Goal: Information Seeking & Learning: Learn about a topic

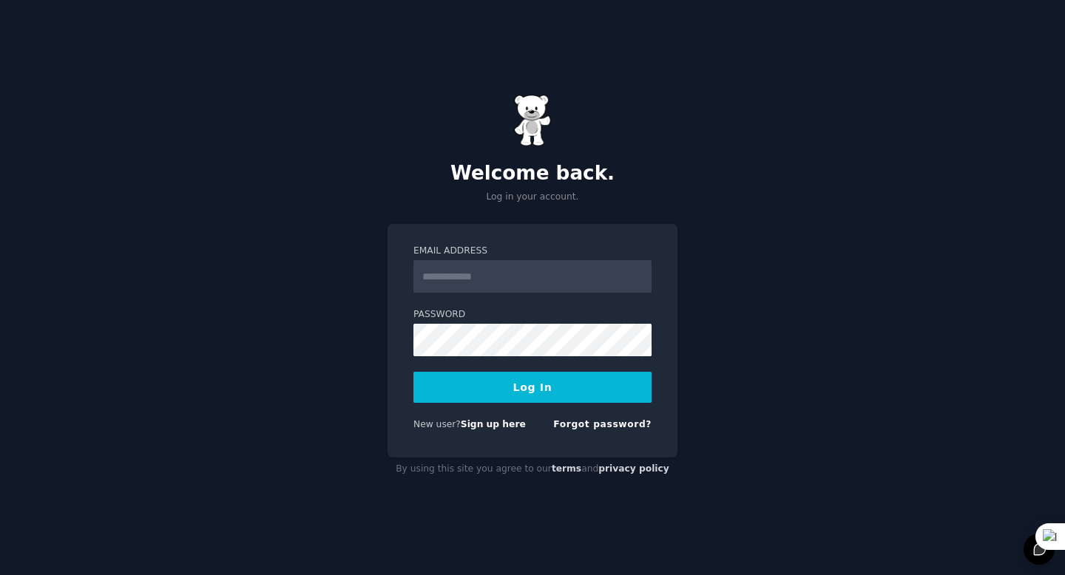
click at [530, 284] on input "Email Address" at bounding box center [532, 276] width 238 height 33
type input "*"
click at [496, 278] on input "Email Address" at bounding box center [532, 276] width 238 height 33
type input "**********"
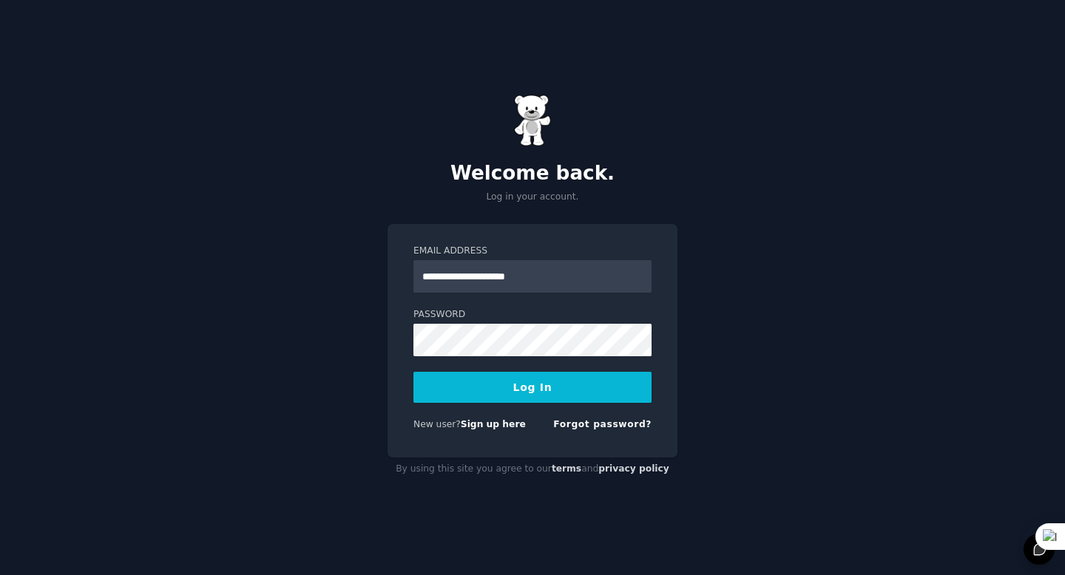
click at [530, 383] on button "Log In" at bounding box center [532, 387] width 238 height 31
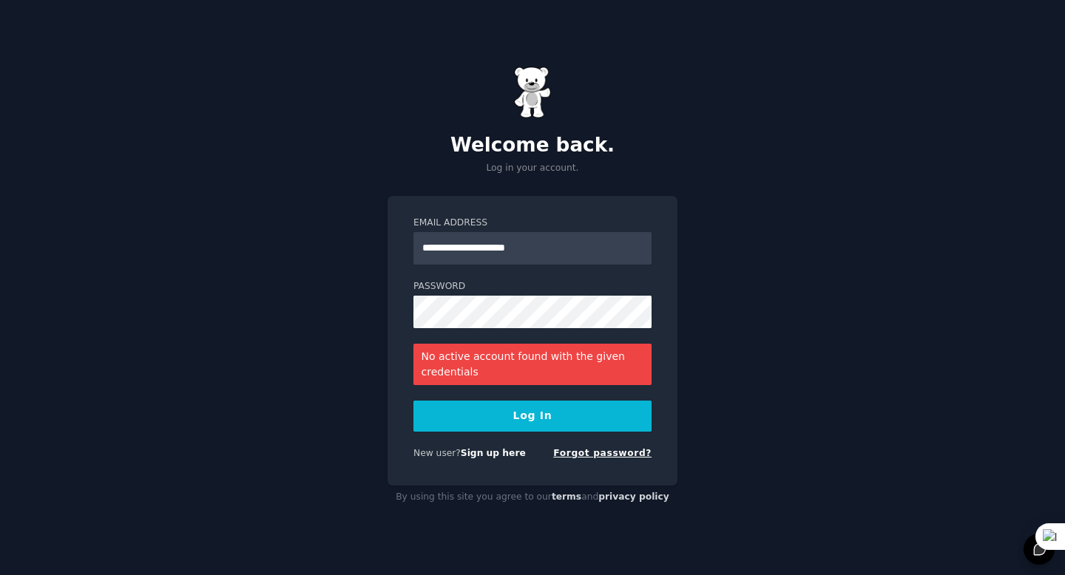
click at [589, 457] on link "Forgot password?" at bounding box center [602, 453] width 98 height 10
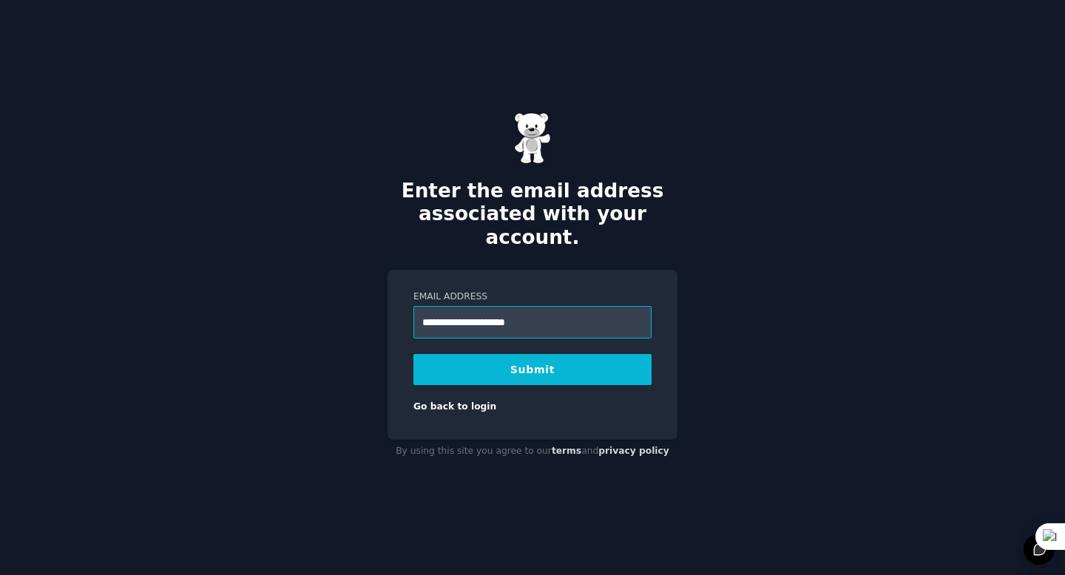
type input "**********"
click at [536, 359] on button "Submit" at bounding box center [532, 369] width 238 height 31
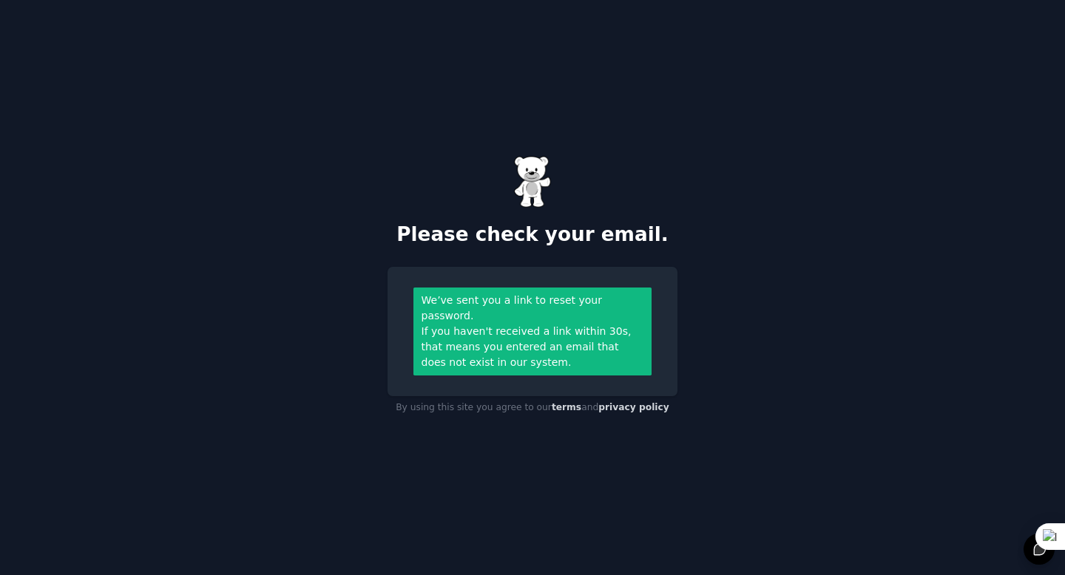
click at [820, 309] on div "Please check your email. We’ve sent you a link to reset your password. If you h…" at bounding box center [532, 287] width 1065 height 575
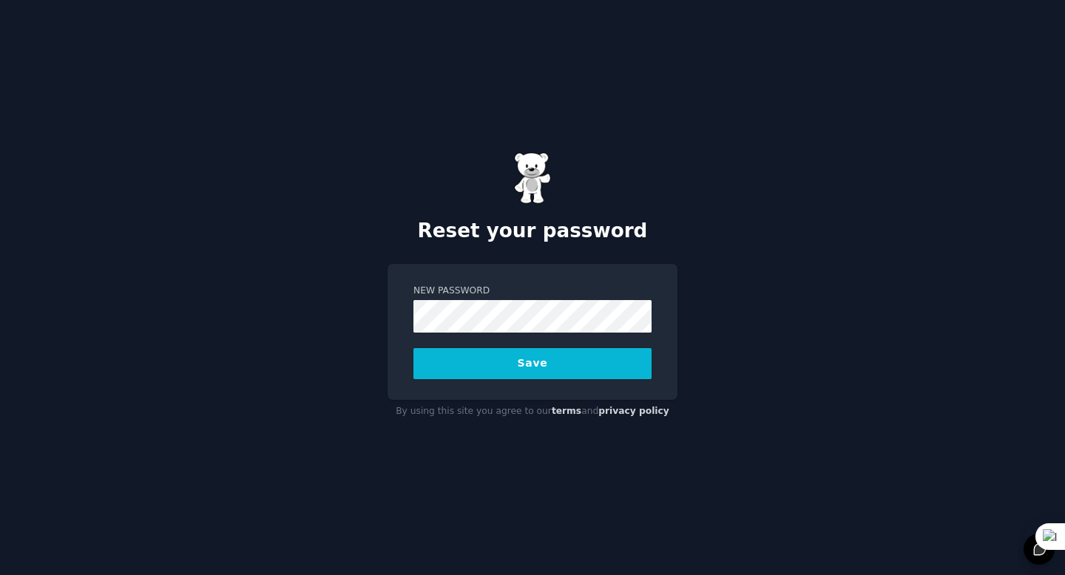
click at [534, 365] on button "Save" at bounding box center [532, 363] width 238 height 31
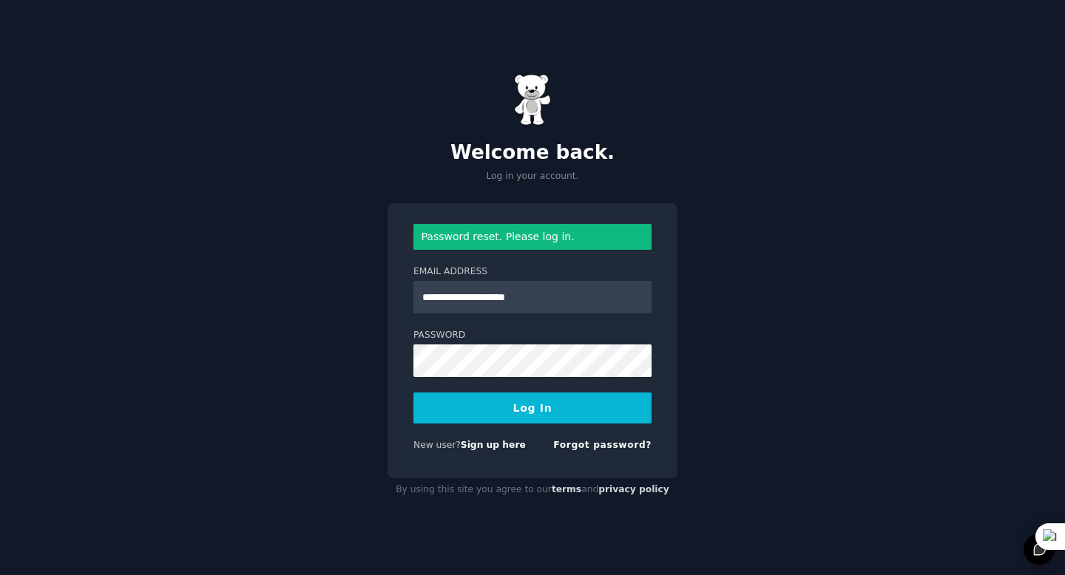
type input "**********"
click at [527, 418] on button "Log In" at bounding box center [532, 408] width 238 height 31
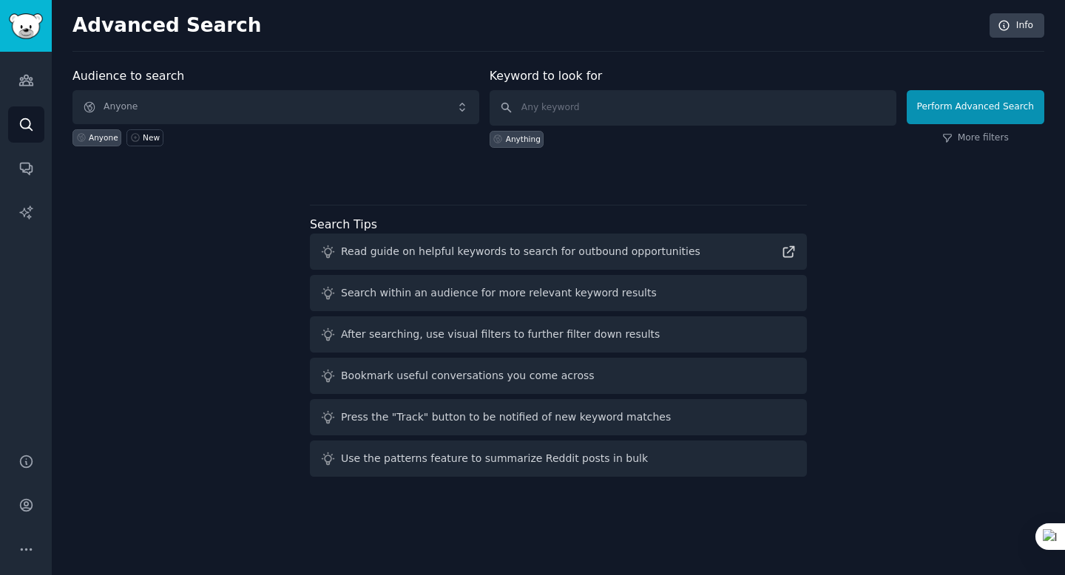
click at [586, 253] on div "Read guide on helpful keywords to search for outbound opportunities" at bounding box center [520, 252] width 359 height 16
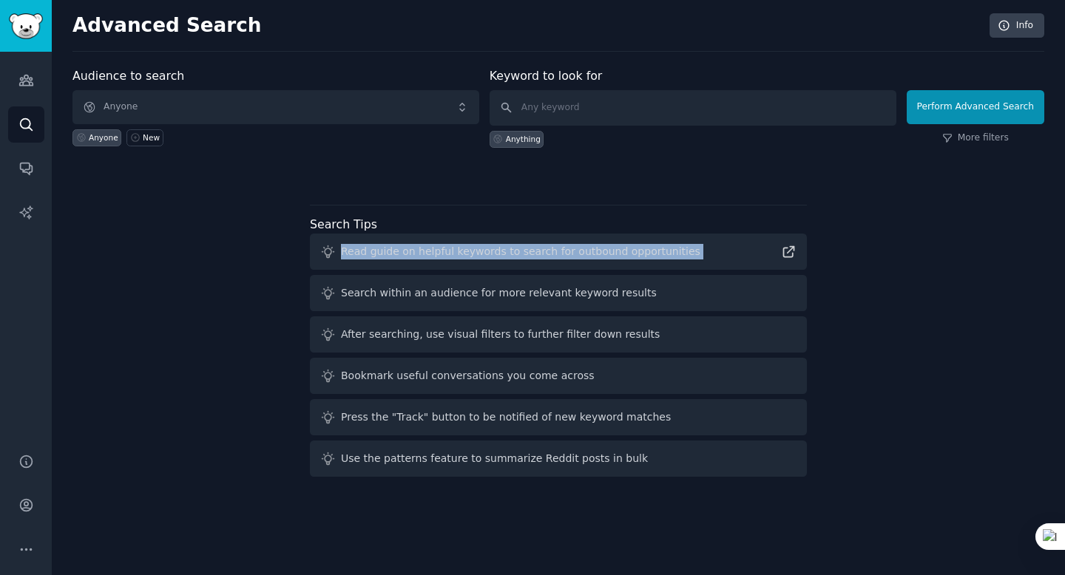
click at [586, 253] on div "Read guide on helpful keywords to search for outbound opportunities" at bounding box center [520, 252] width 359 height 16
copy div "Read guide on helpful keywords to search for outbound opportunities"
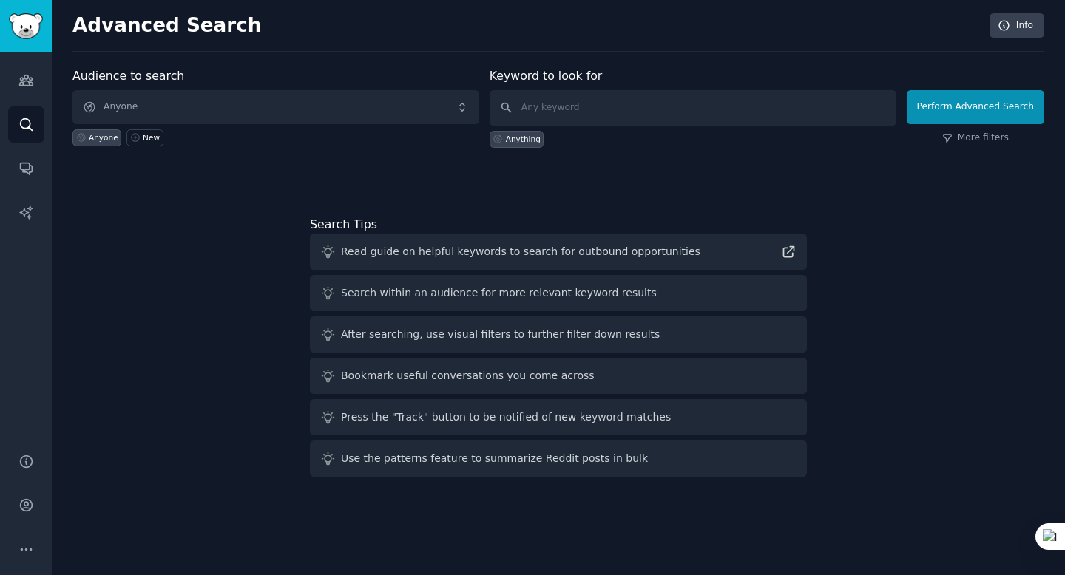
click at [613, 158] on div "Audience to search Anyone Anyone New Keyword to look for Anything Perform Advan…" at bounding box center [558, 123] width 972 height 112
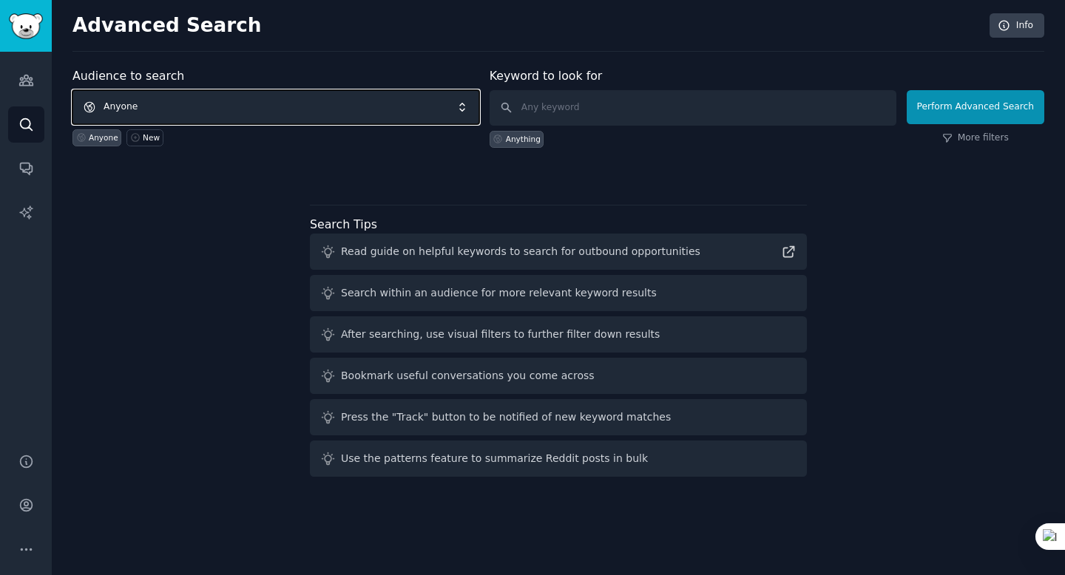
click at [304, 109] on span "Anyone" at bounding box center [275, 107] width 407 height 34
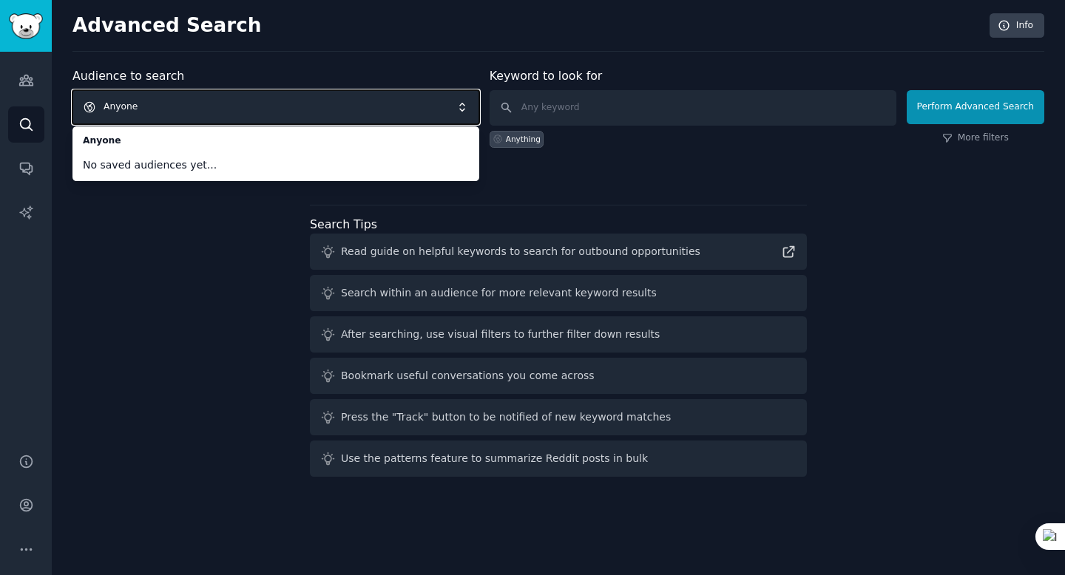
click at [214, 265] on div "Audience to search Anyone Anyone No saved audiences yet... Anyone New Keyword t…" at bounding box center [558, 275] width 972 height 416
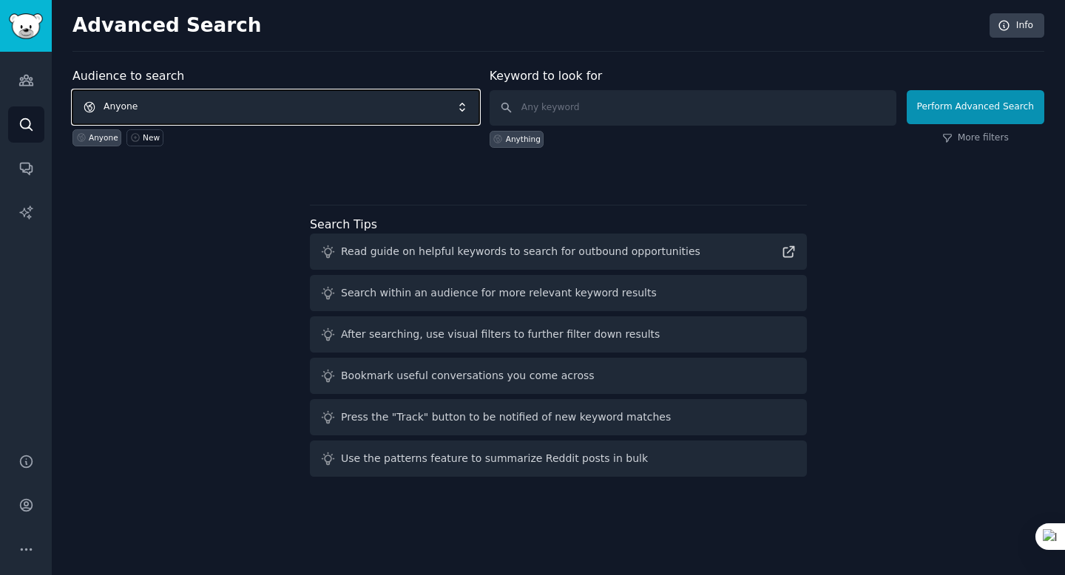
click at [206, 111] on span "Anyone" at bounding box center [275, 107] width 407 height 34
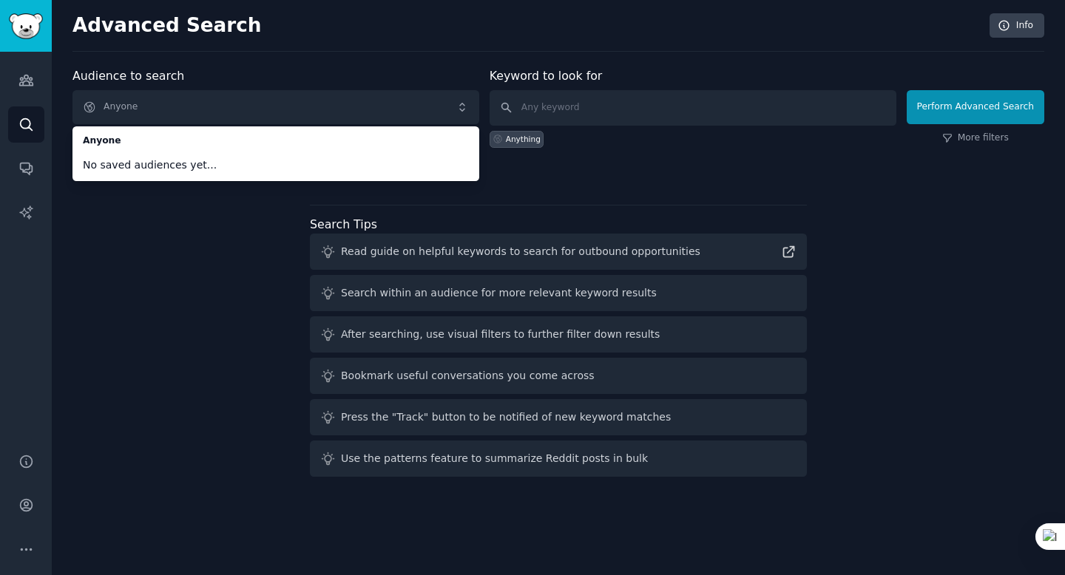
click at [186, 249] on div "Audience to search Anyone Anyone No saved audiences yet... Anyone New Keyword t…" at bounding box center [558, 275] width 972 height 416
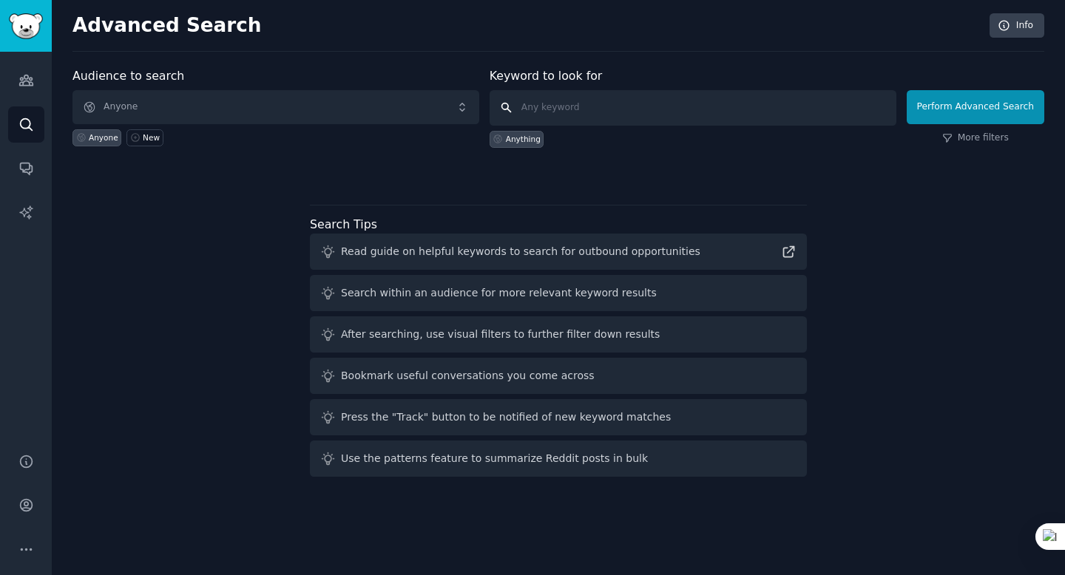
click at [547, 108] on input "text" at bounding box center [693, 108] width 407 height 36
type input "crypto etf"
click at [975, 109] on button "Perform Advanced Search" at bounding box center [976, 107] width 138 height 34
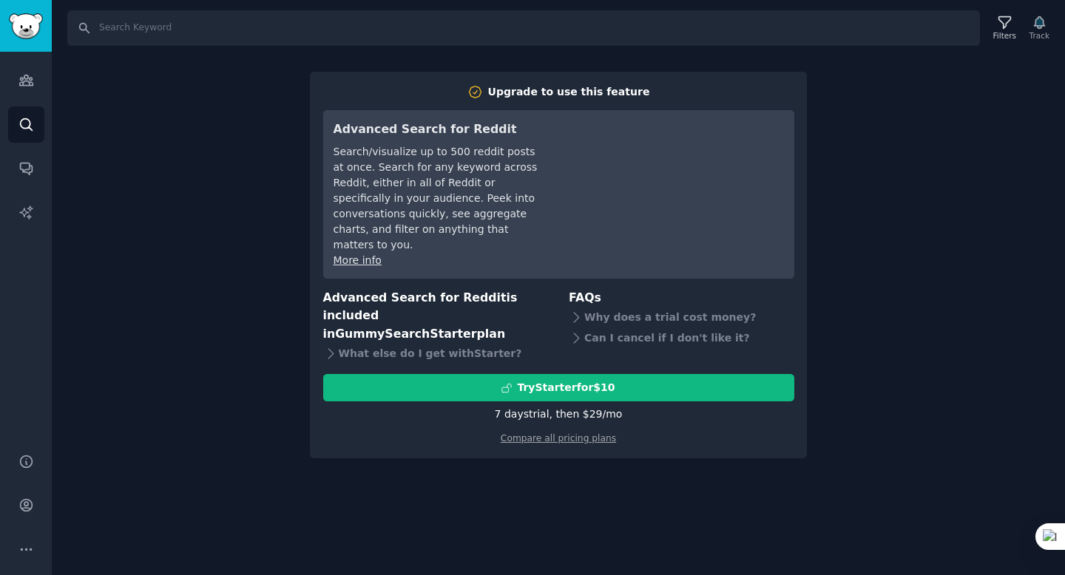
click at [1011, 159] on div "Search Filters Track Upgrade to use this feature Advanced Search for Reddit Sea…" at bounding box center [558, 287] width 1013 height 575
click at [254, 195] on div "Search Filters Track Upgrade to use this feature Advanced Search for Reddit Sea…" at bounding box center [558, 287] width 1013 height 575
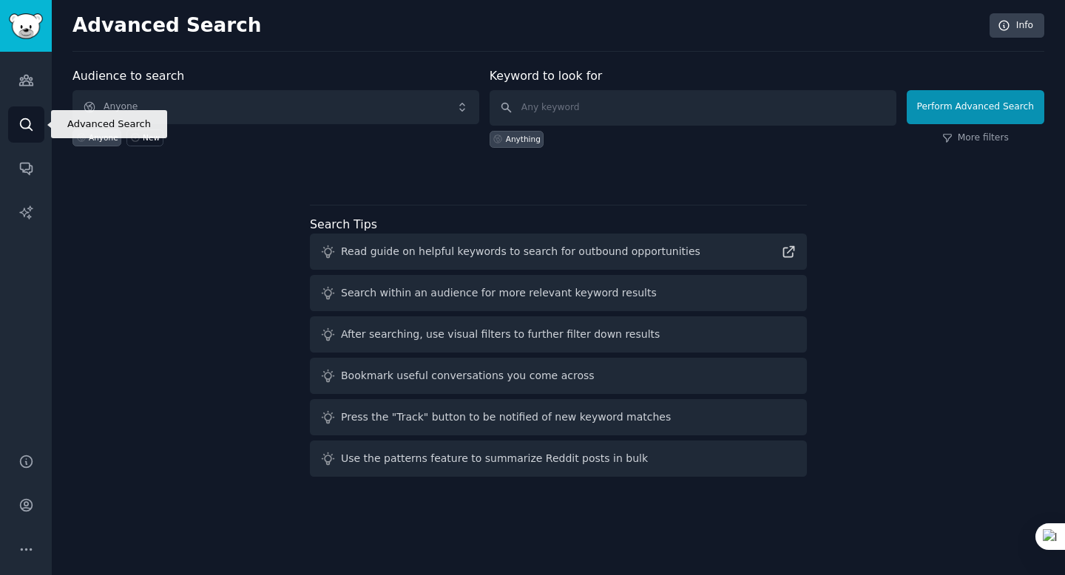
click at [35, 121] on link "Search" at bounding box center [26, 125] width 36 height 36
click at [632, 257] on div "Read guide on helpful keywords to search for outbound opportunities" at bounding box center [520, 252] width 359 height 16
click at [786, 251] on icon at bounding box center [789, 252] width 16 height 16
click at [189, 377] on div "Audience to search Anyone Anyone New Keyword to look for Anything Perform Advan…" at bounding box center [558, 275] width 972 height 416
click at [180, 276] on div "Audience to search Anyone Anyone New Keyword to look for Anything Perform Advan…" at bounding box center [558, 275] width 972 height 416
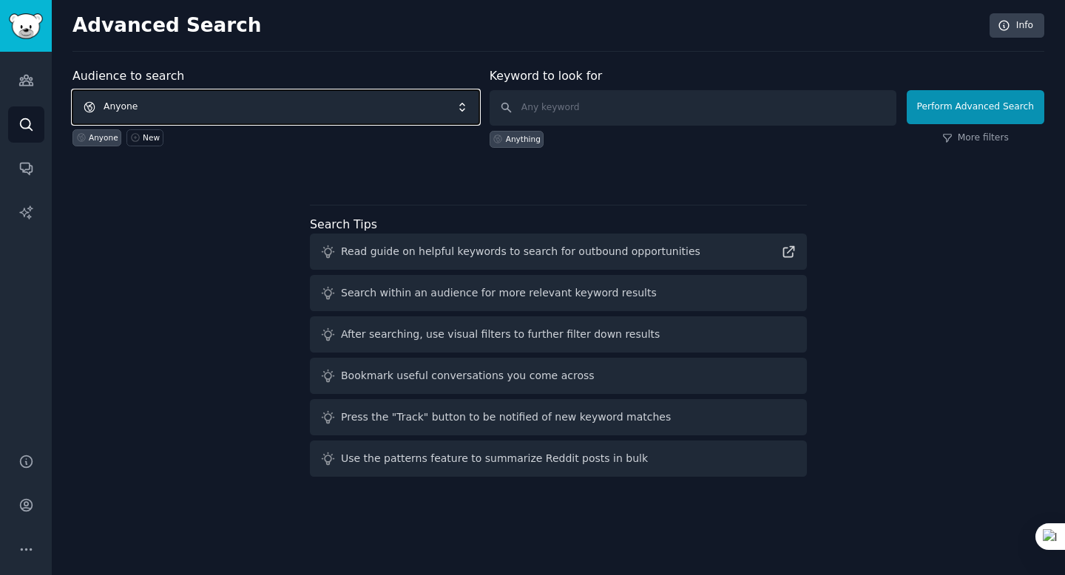
click at [474, 107] on span "Anyone" at bounding box center [275, 107] width 407 height 34
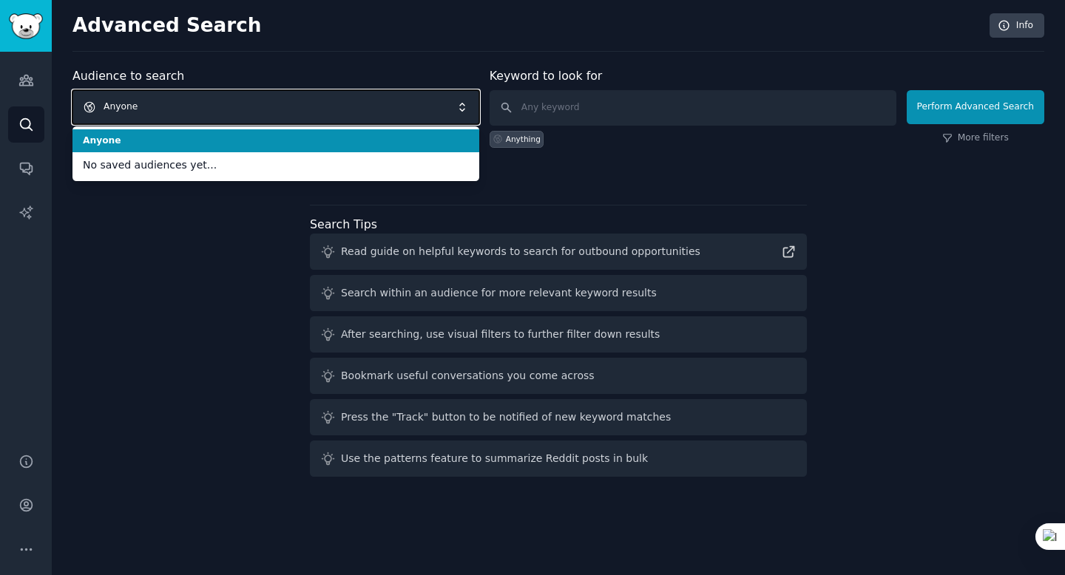
click at [405, 96] on span "Anyone" at bounding box center [275, 107] width 407 height 34
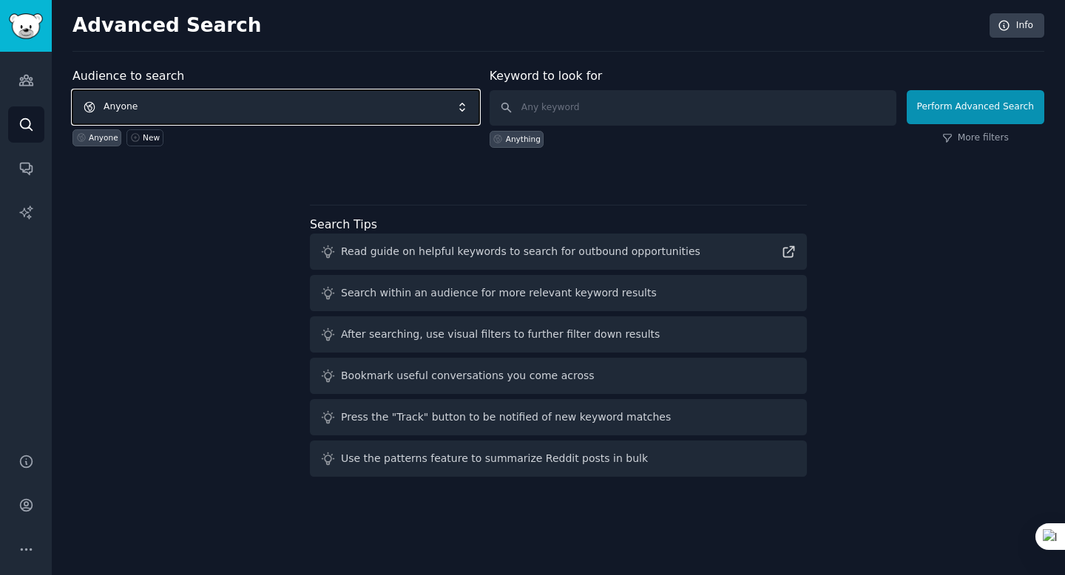
click at [218, 98] on span "Anyone" at bounding box center [275, 107] width 407 height 34
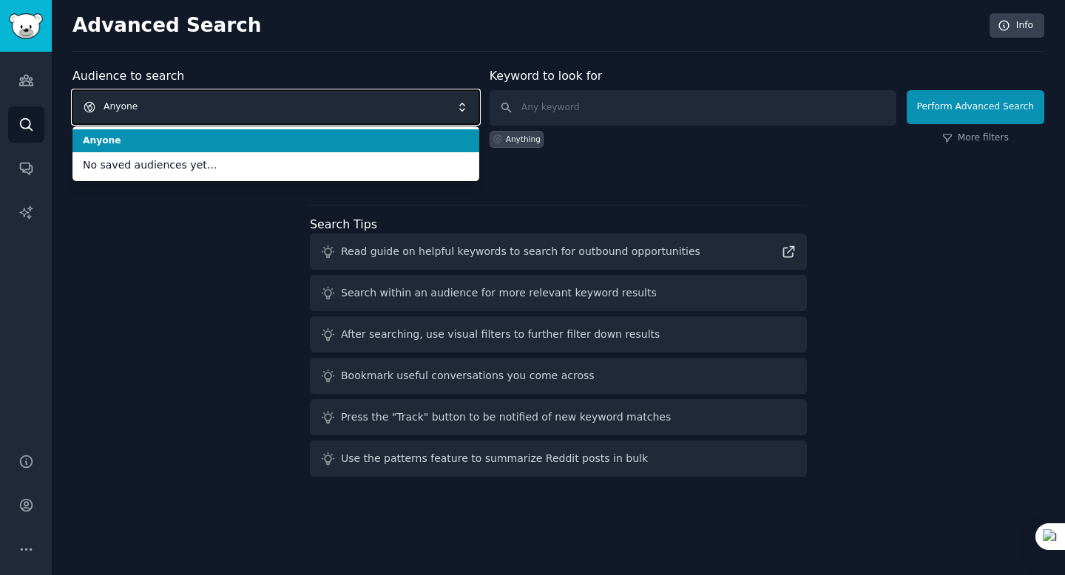
click at [229, 98] on span "Anyone" at bounding box center [275, 107] width 407 height 34
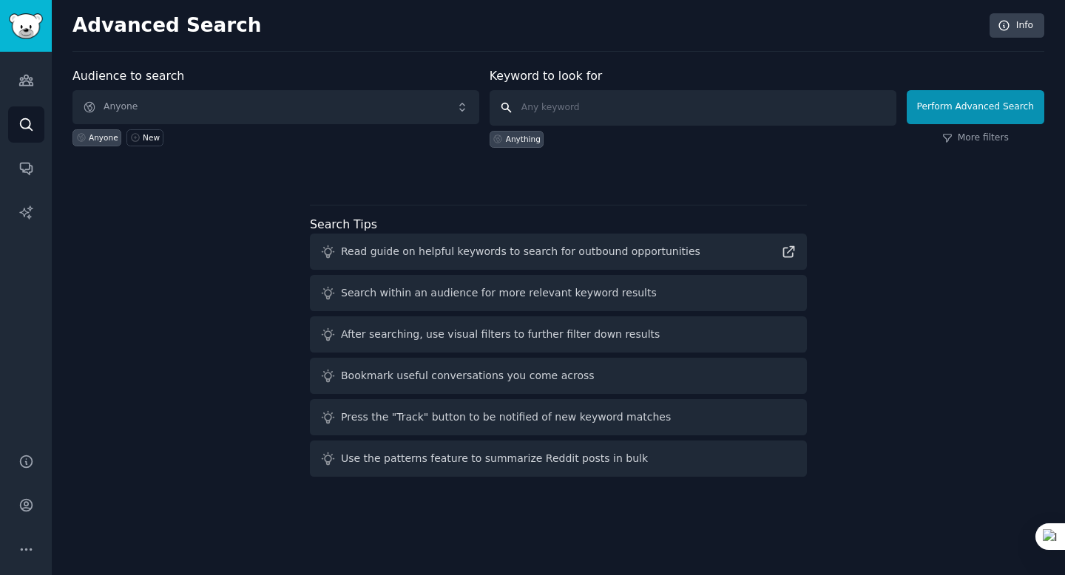
click at [606, 113] on input "text" at bounding box center [693, 108] width 407 height 36
click at [578, 104] on input "eth" at bounding box center [693, 108] width 407 height 36
type input "crypto etf"
click at [524, 144] on div "Anything" at bounding box center [523, 139] width 35 height 10
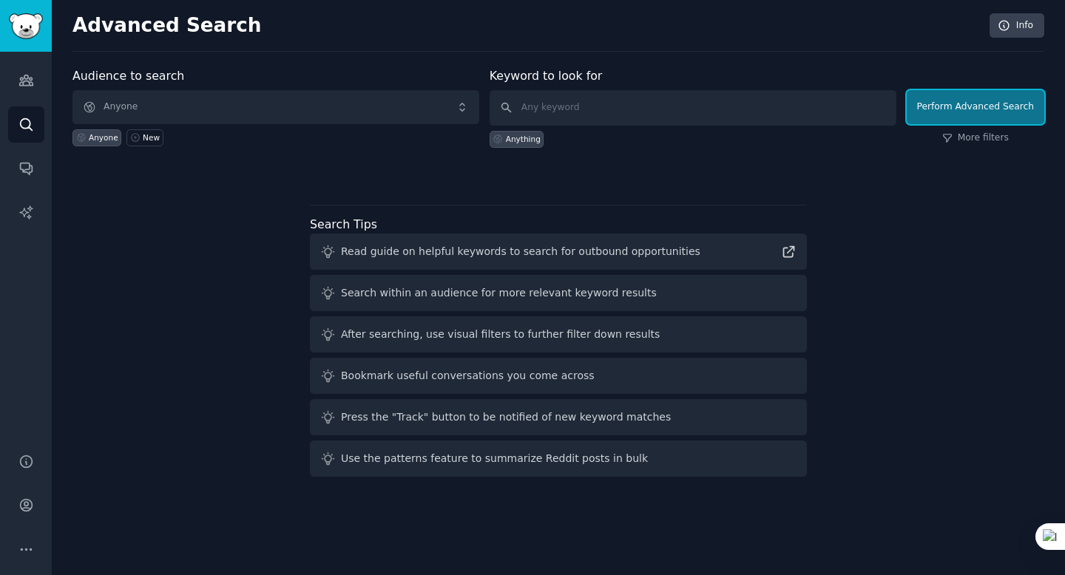
click at [959, 119] on button "Perform Advanced Search" at bounding box center [976, 107] width 138 height 34
click at [556, 128] on div "Anything" at bounding box center [693, 137] width 407 height 22
click at [567, 109] on input "text" at bounding box center [693, 108] width 407 height 36
type input "eth"
click at [968, 104] on button "Perform Advanced Search" at bounding box center [976, 107] width 138 height 34
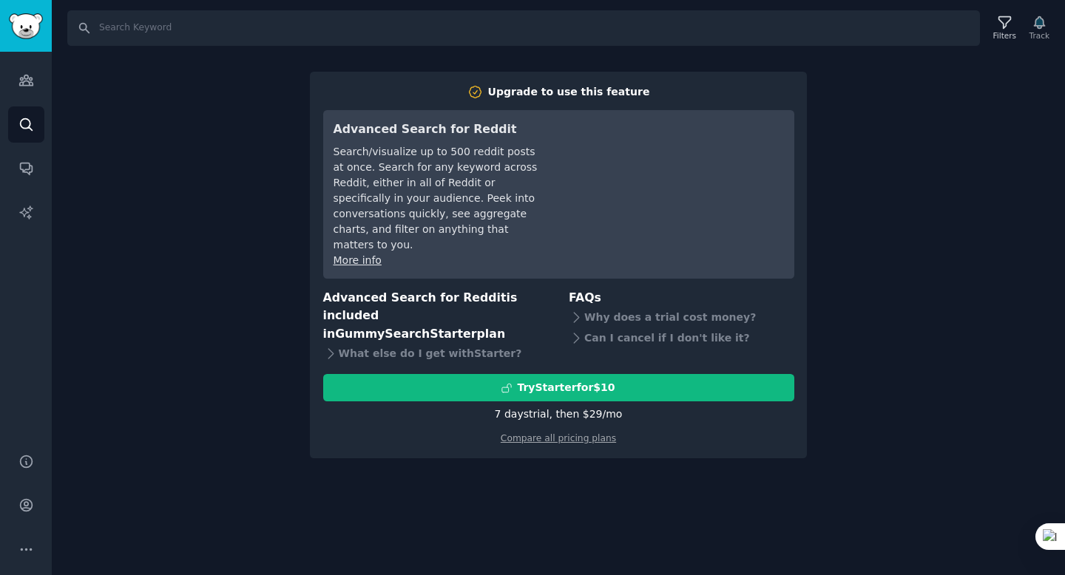
click at [561, 407] on div "7 days trial, then $ 29 /mo" at bounding box center [559, 415] width 128 height 16
click at [576, 407] on div "7 days trial, then $ 29 /mo" at bounding box center [559, 415] width 128 height 16
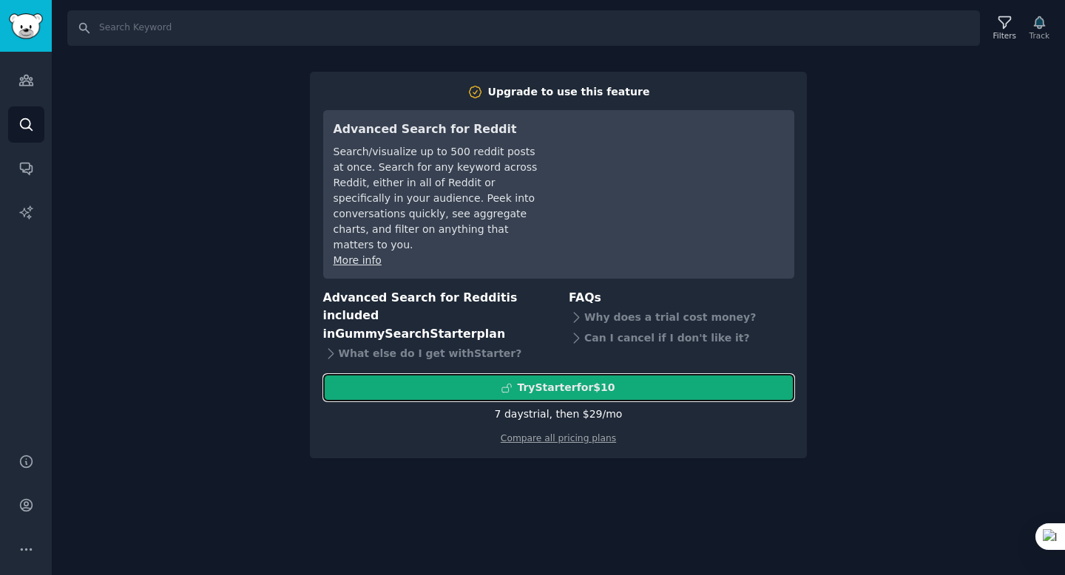
click at [576, 380] on div "Try Starter for $10" at bounding box center [566, 388] width 98 height 16
